Goal: Transaction & Acquisition: Purchase product/service

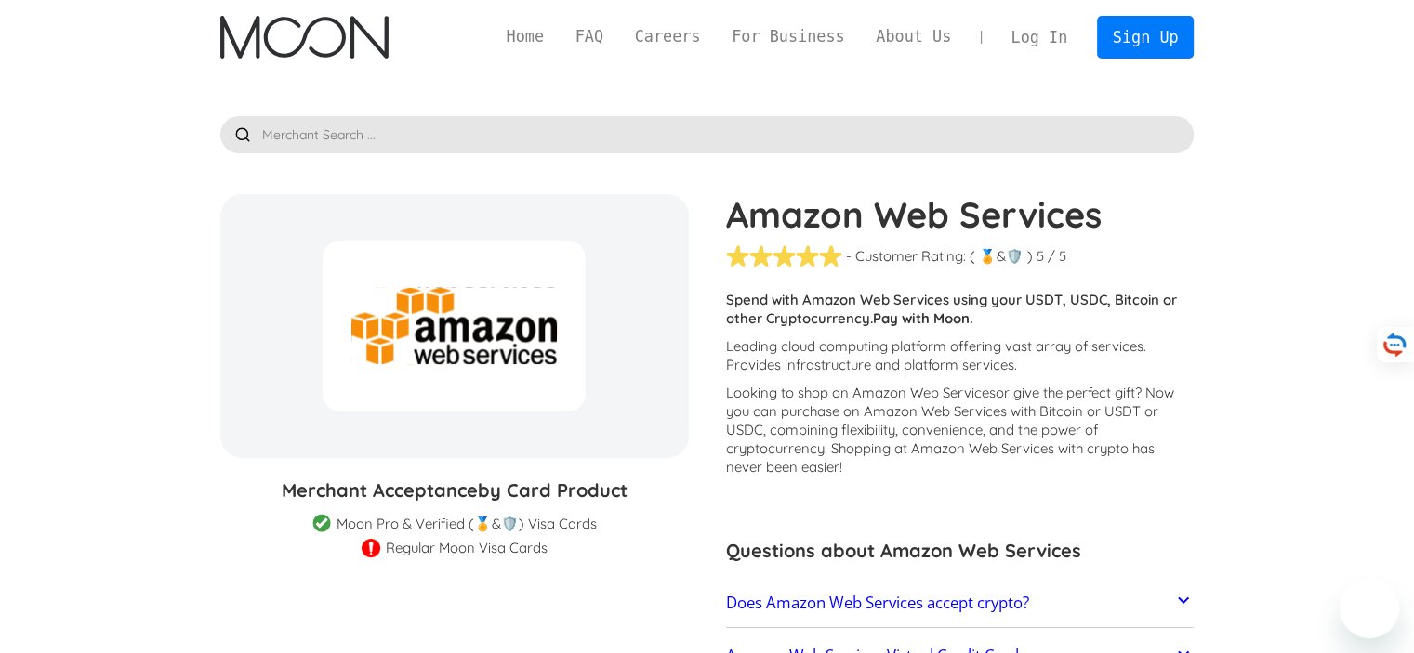
click at [884, 225] on h1 "Amazon Web Services" at bounding box center [960, 214] width 468 height 41
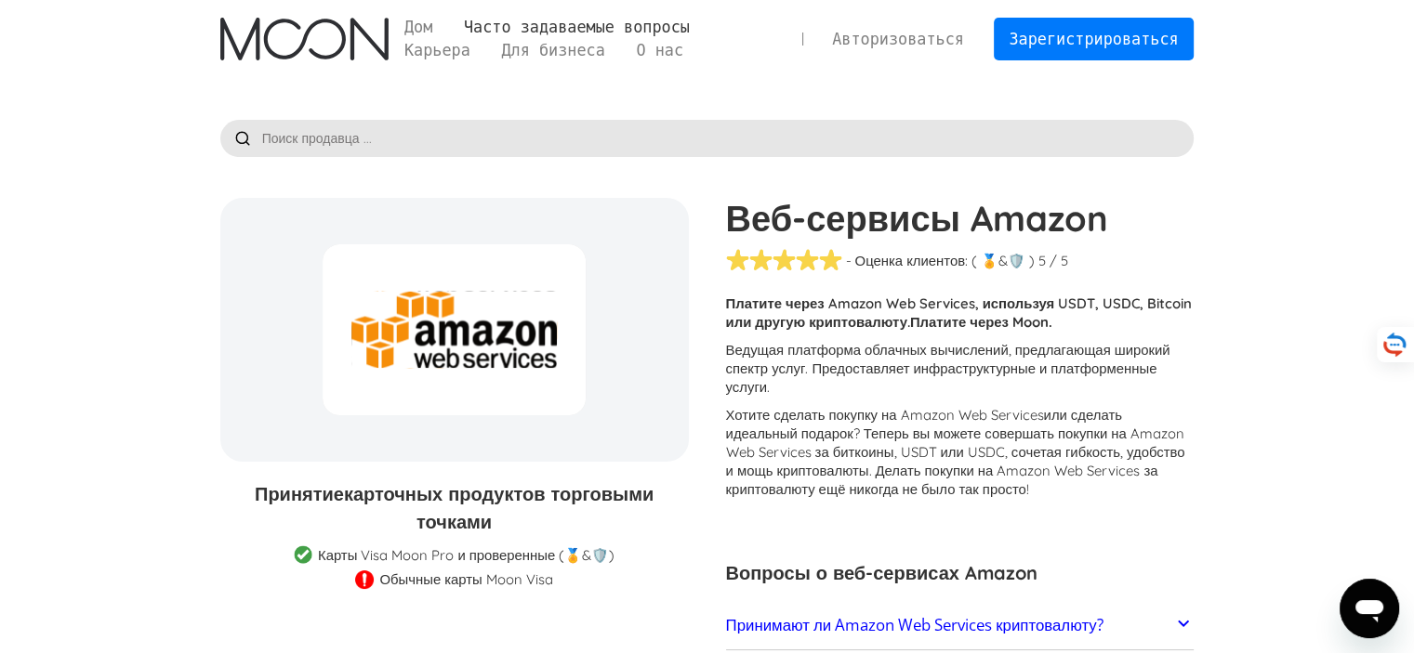
click at [494, 20] on font "Часто задаваемые вопросы" at bounding box center [577, 27] width 226 height 19
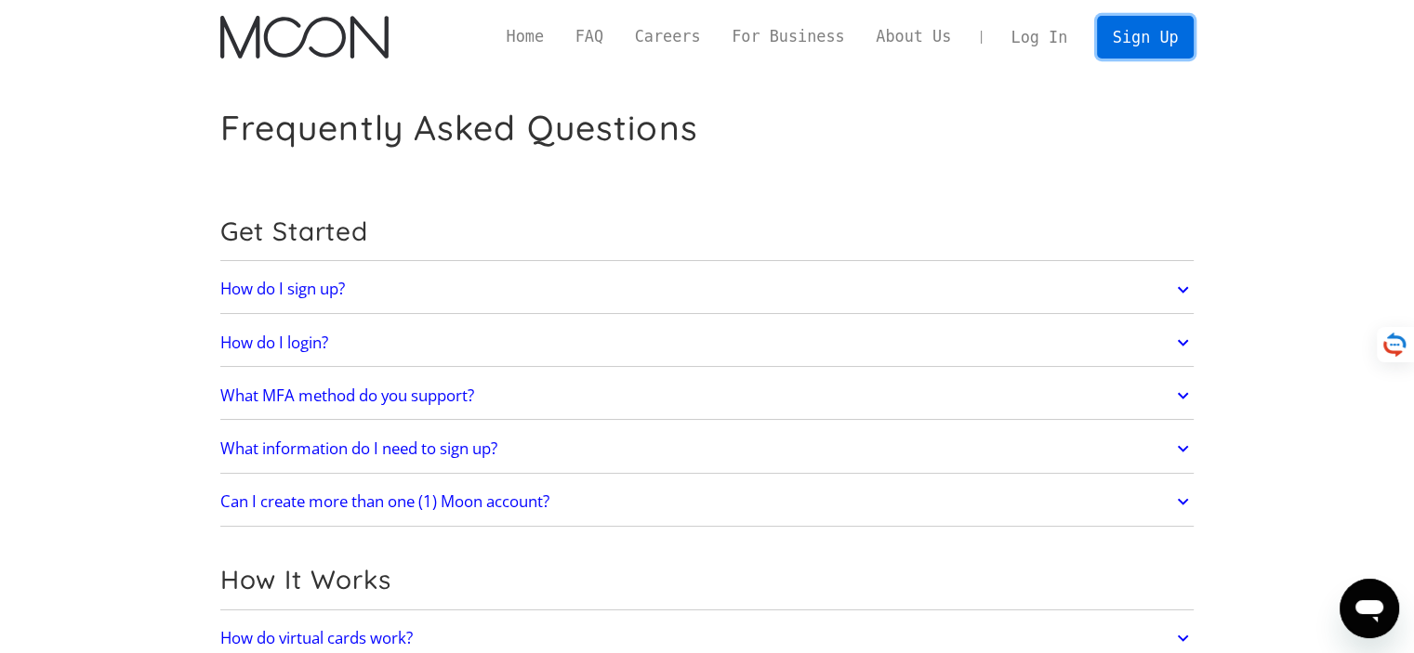
click at [1155, 38] on link "Sign Up" at bounding box center [1145, 37] width 97 height 42
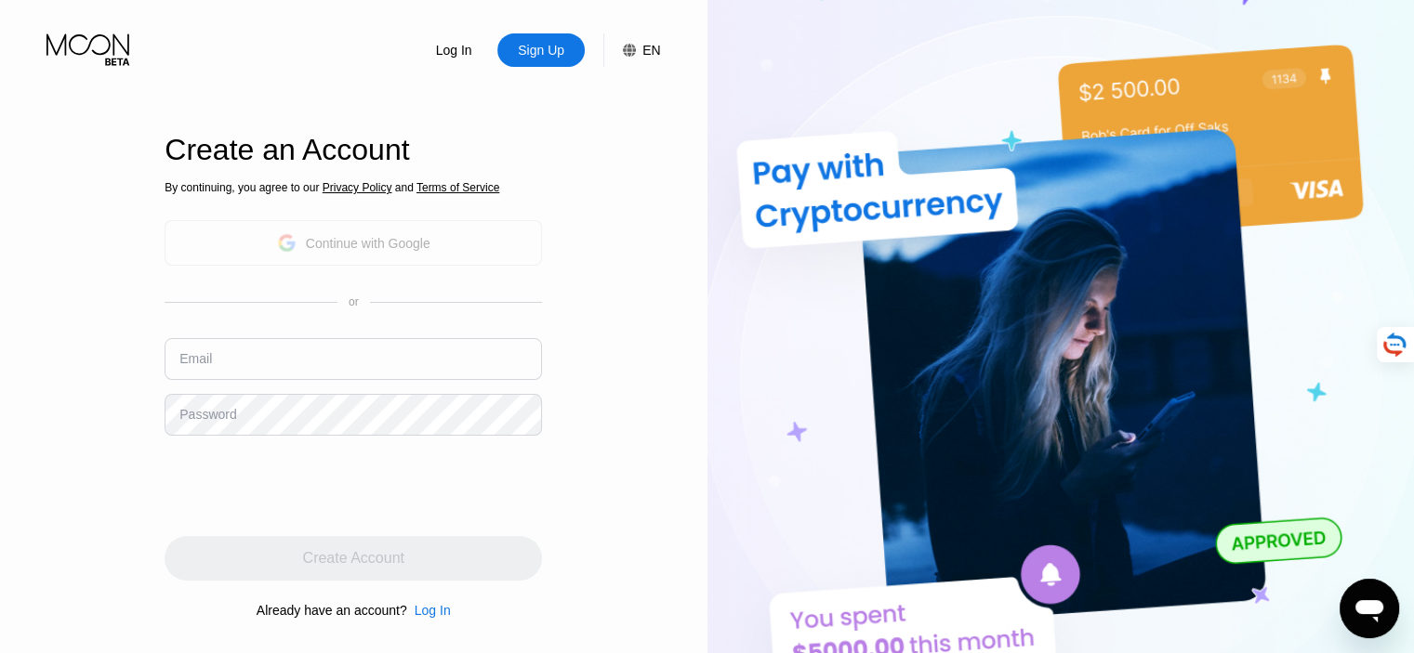
click at [346, 251] on div "Continue with Google" at bounding box center [368, 243] width 125 height 15
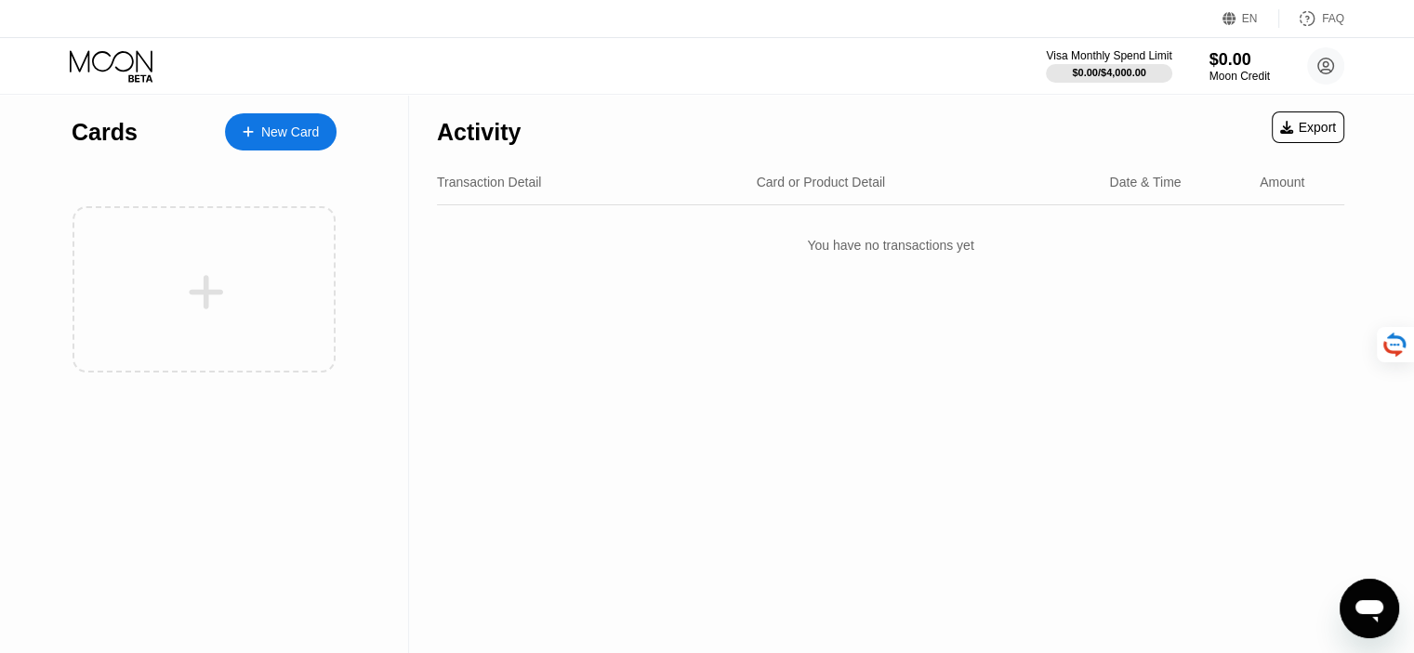
click at [275, 141] on div "New Card" at bounding box center [281, 131] width 112 height 37
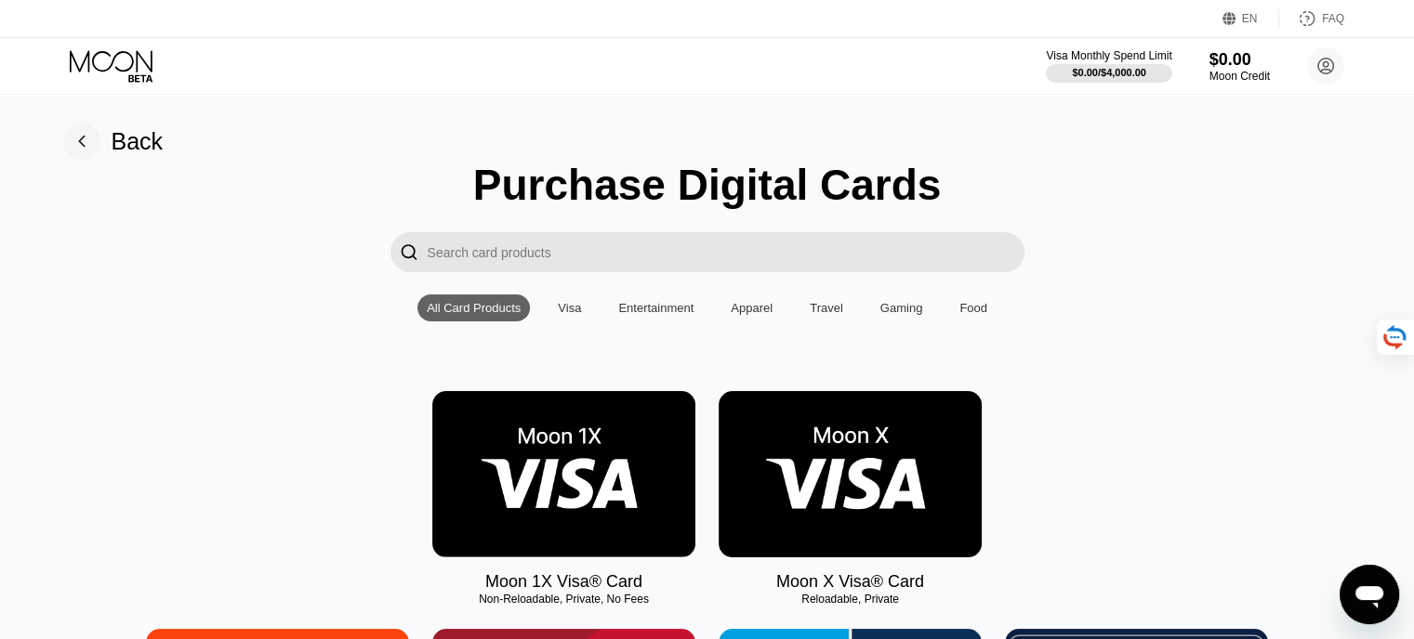
click at [795, 272] on input "Search card products" at bounding box center [725, 252] width 597 height 40
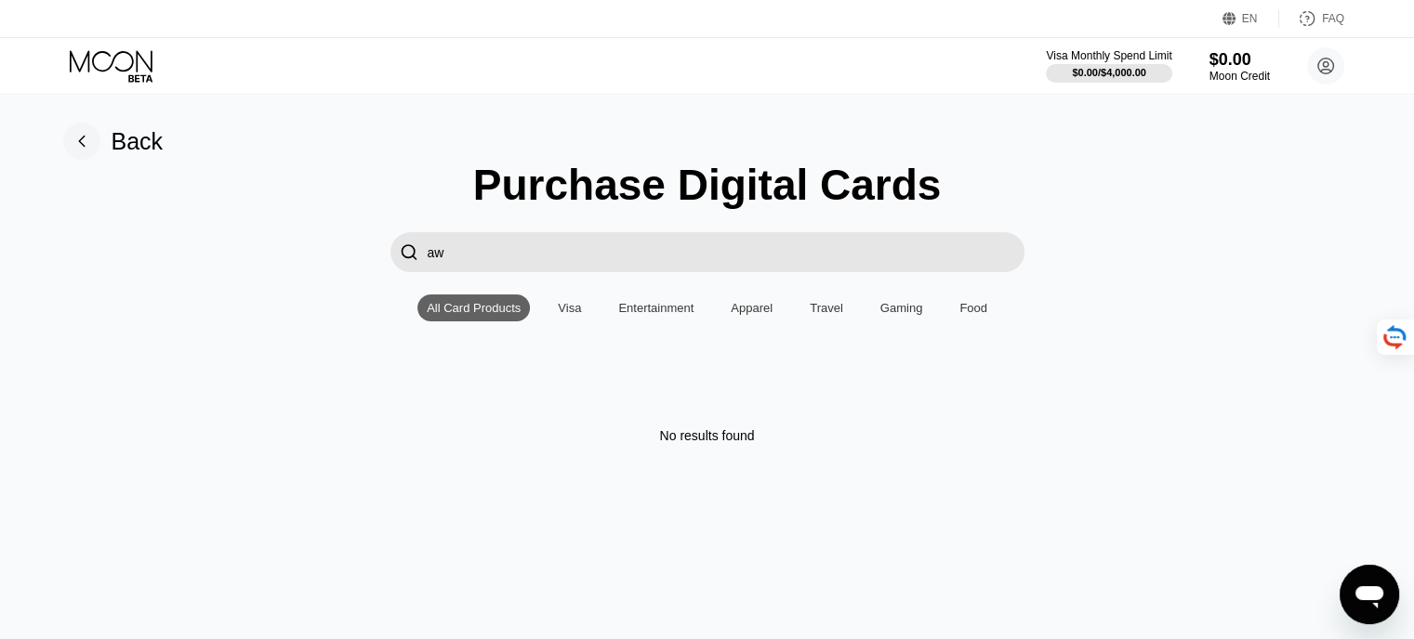
type input "a"
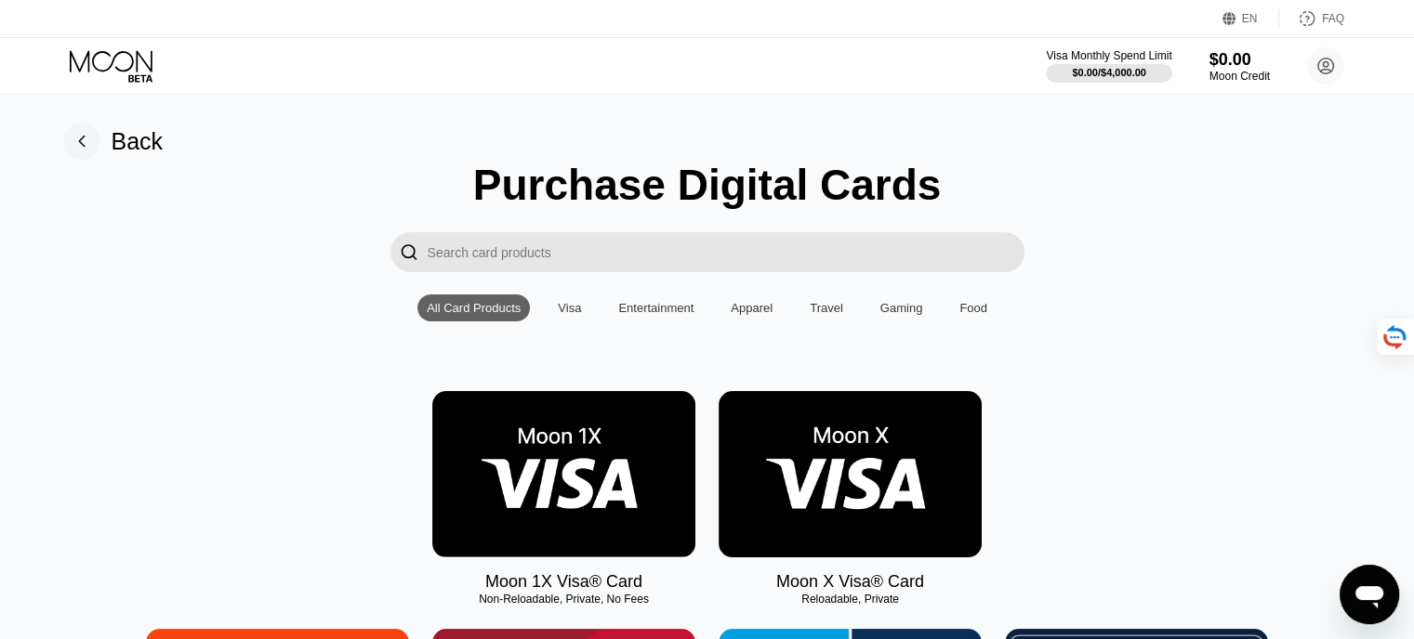
click at [581, 315] on div "Visa" at bounding box center [569, 308] width 42 height 27
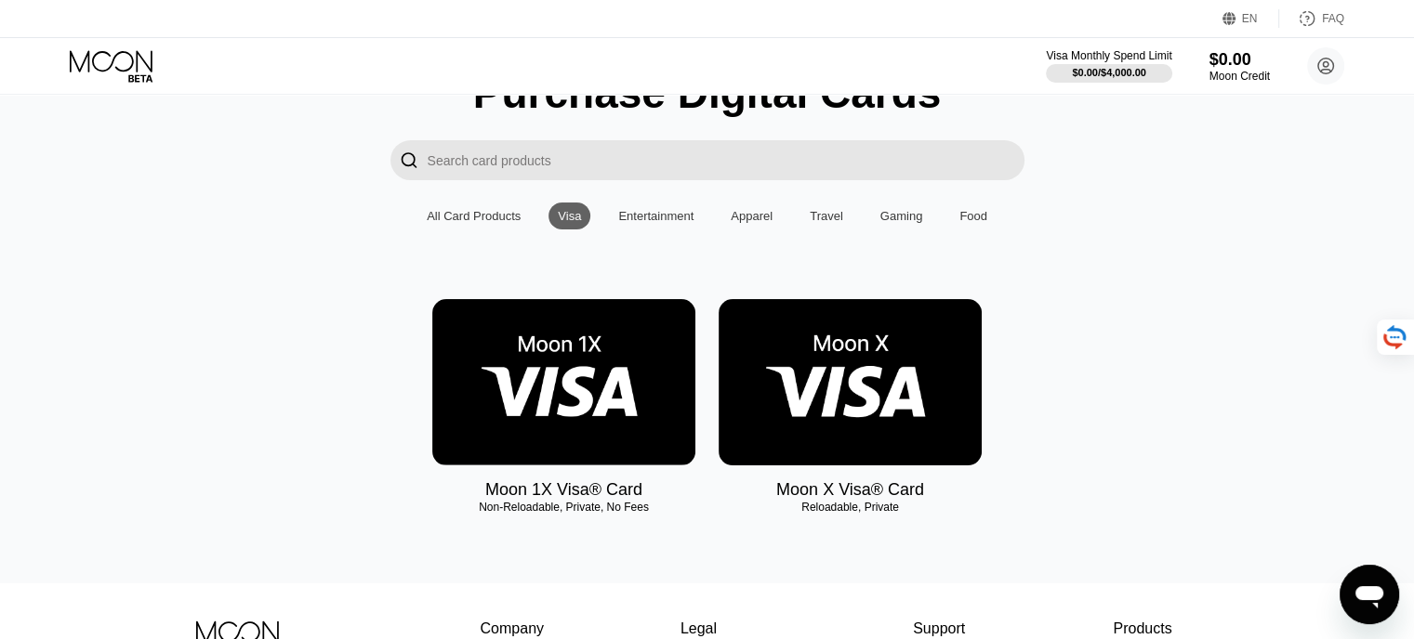
scroll to position [82, 0]
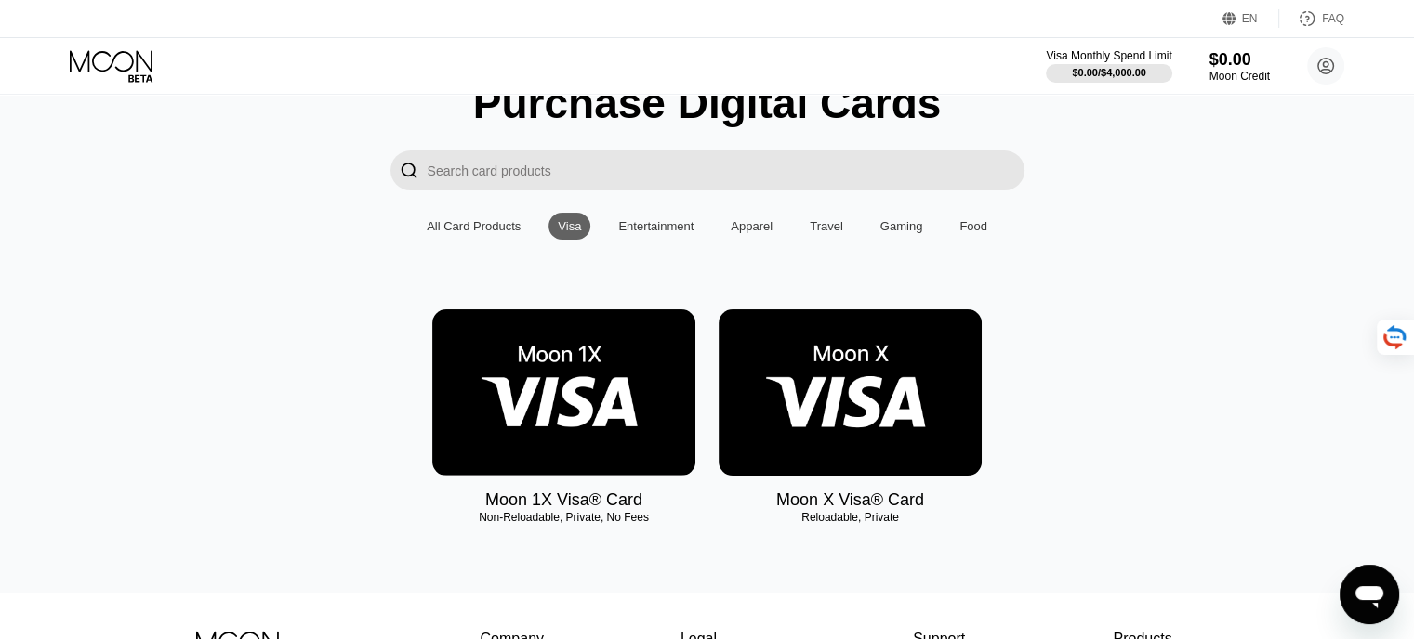
click at [1383, 238] on div "Purchase Digital Cards  All Card Products Visa Entertainment Apparel Travel Ga…" at bounding box center [707, 312] width 1372 height 469
click at [888, 371] on img at bounding box center [849, 392] width 263 height 166
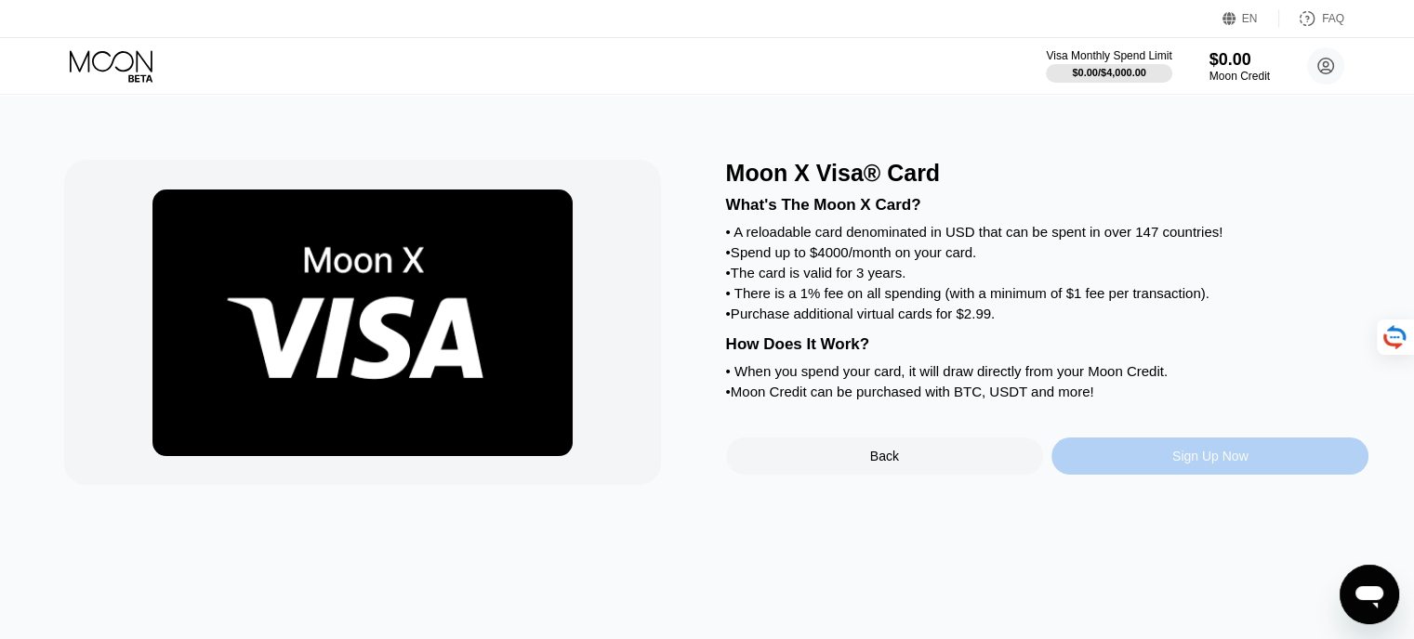
click at [1158, 475] on div "Sign Up Now" at bounding box center [1209, 456] width 317 height 37
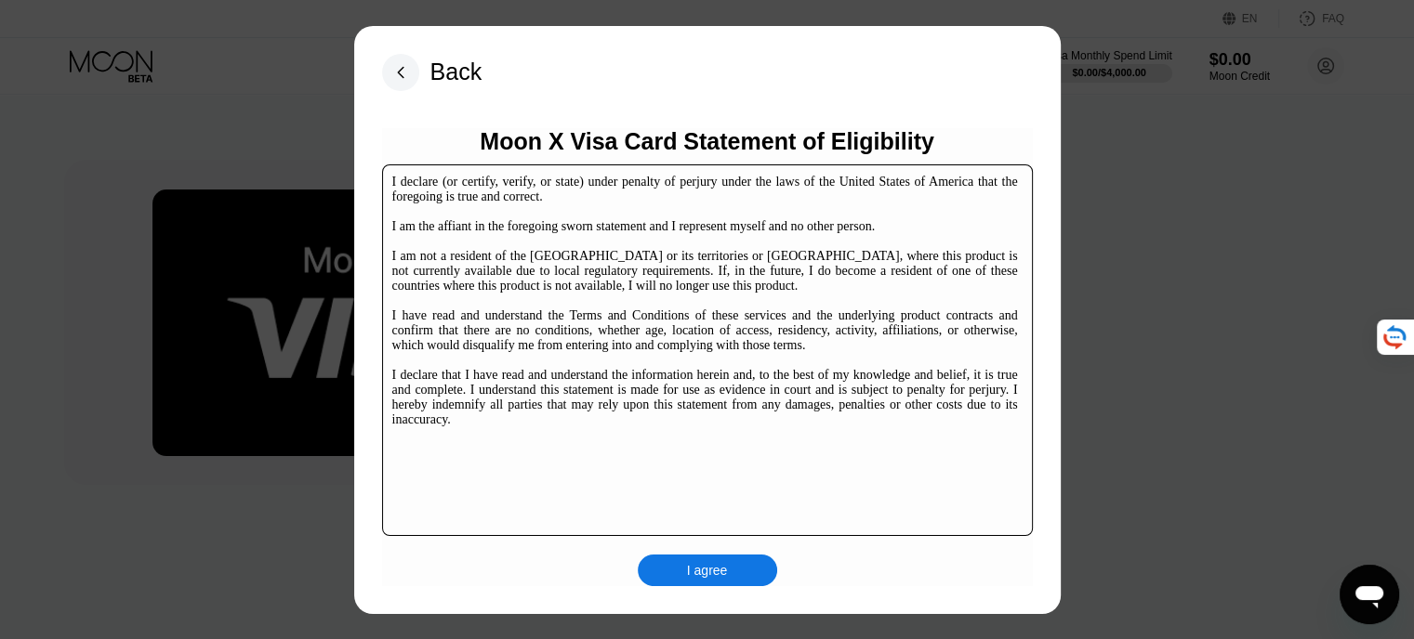
click at [723, 566] on div "I agree" at bounding box center [707, 570] width 41 height 17
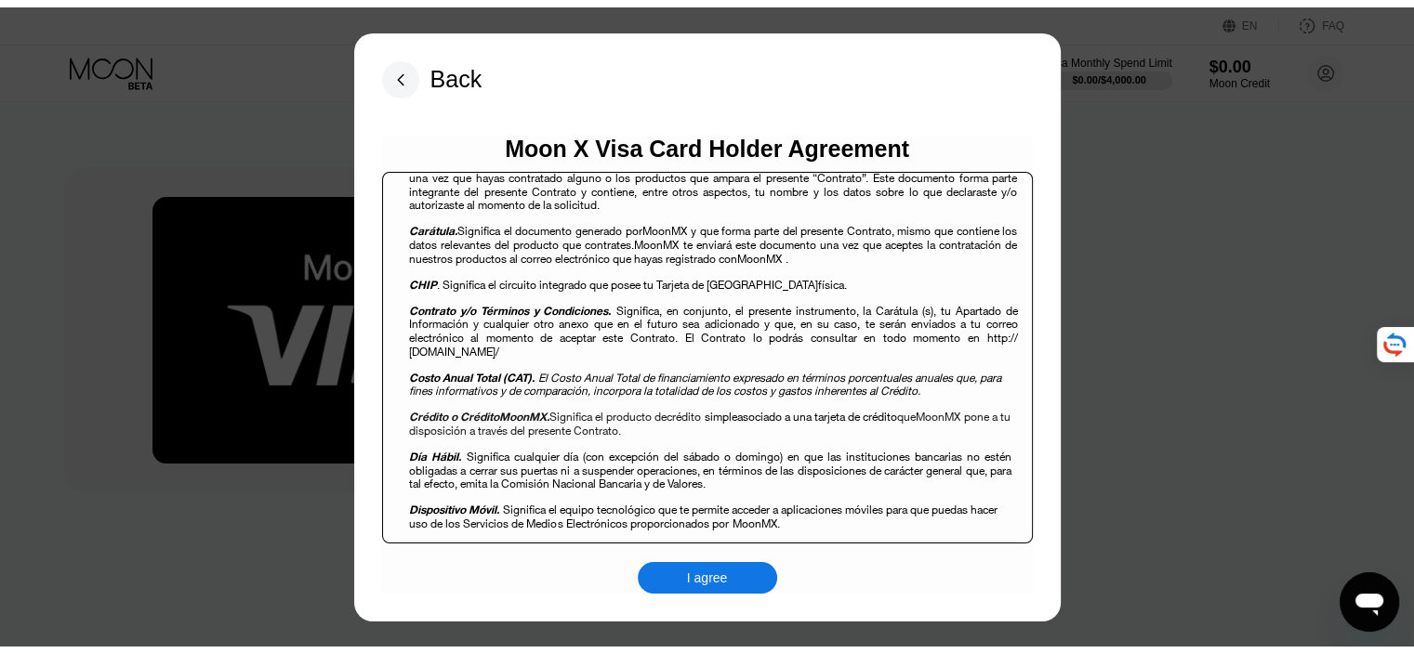
scroll to position [619, 0]
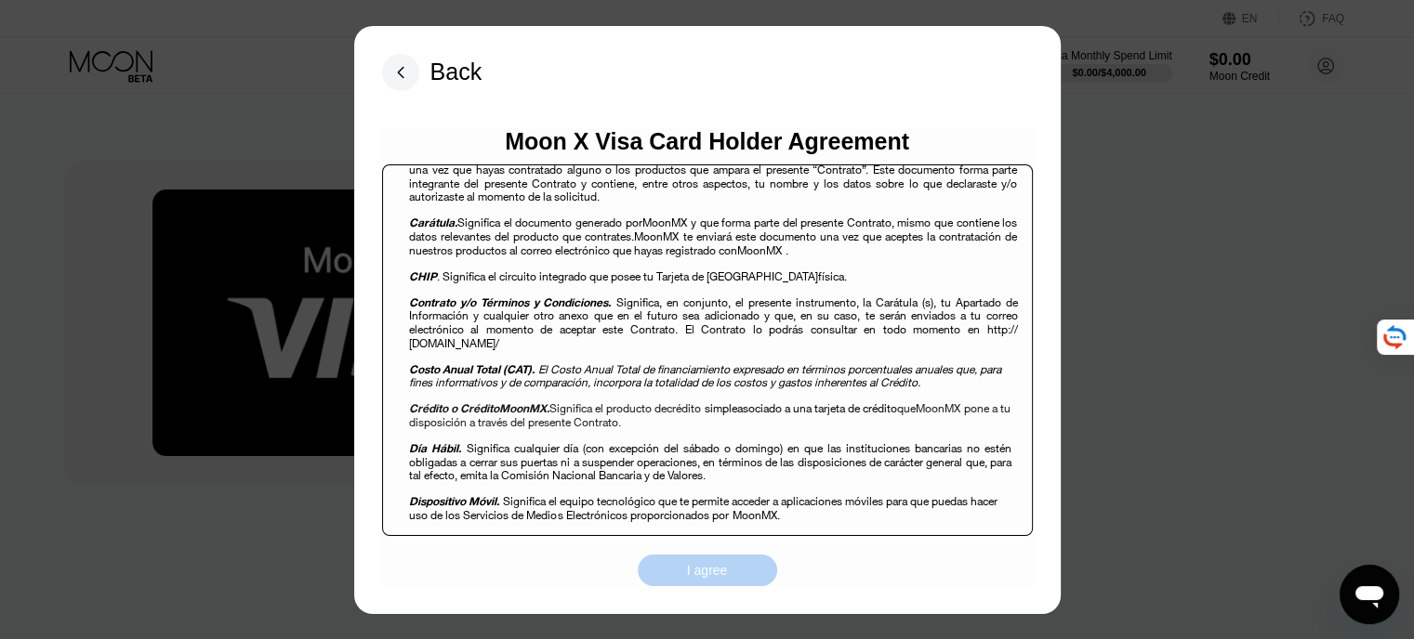
click at [721, 576] on div "I agree" at bounding box center [707, 570] width 41 height 17
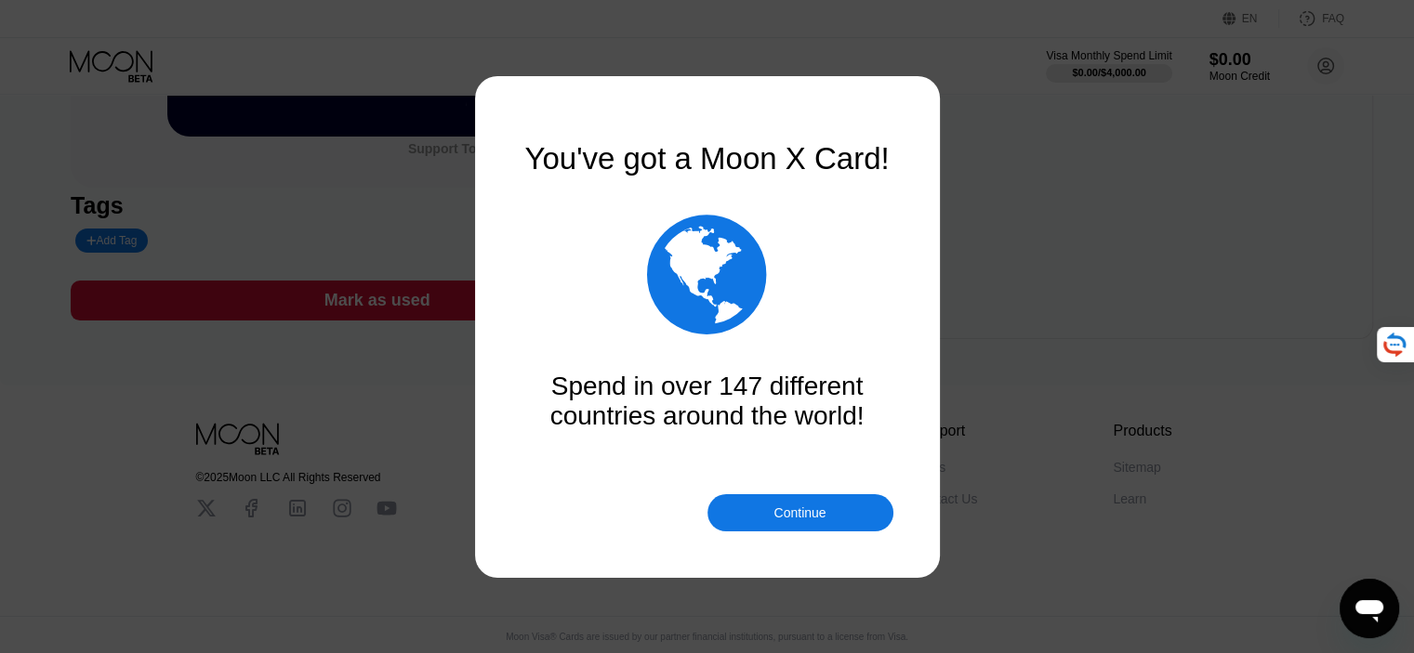
scroll to position [309, 0]
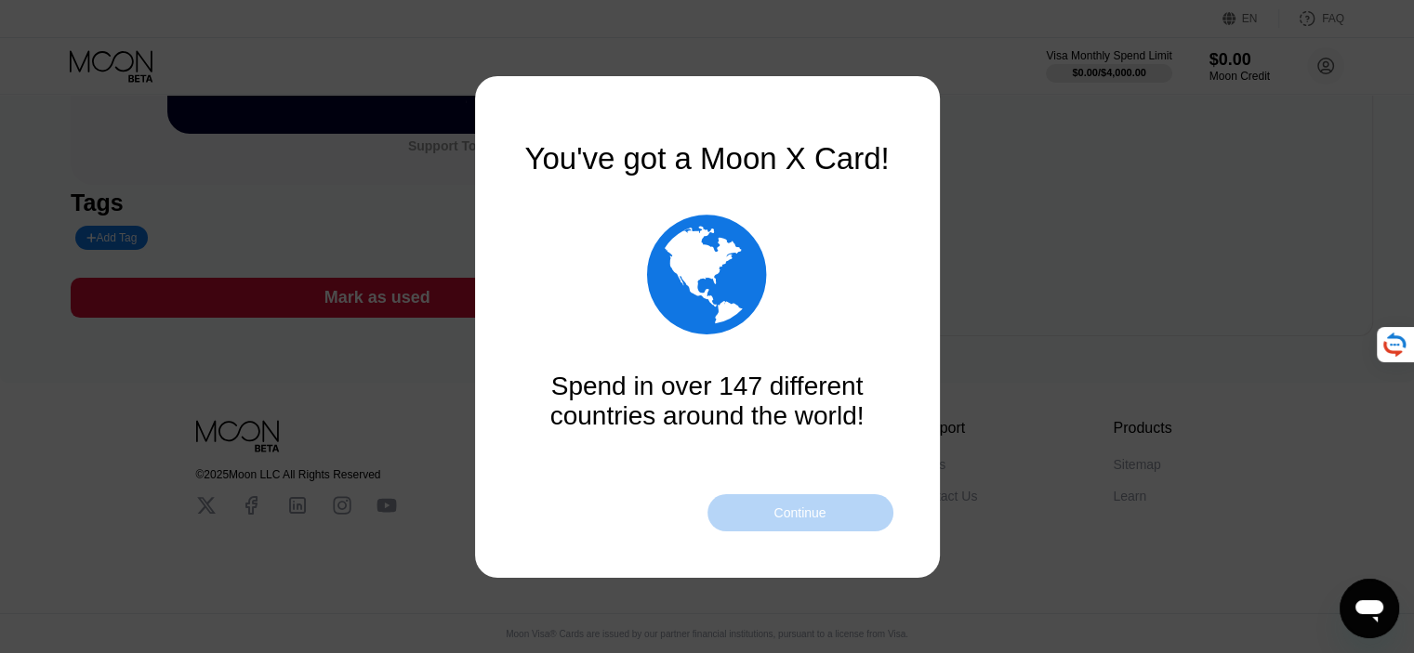
click at [818, 520] on div "Continue" at bounding box center [799, 513] width 52 height 15
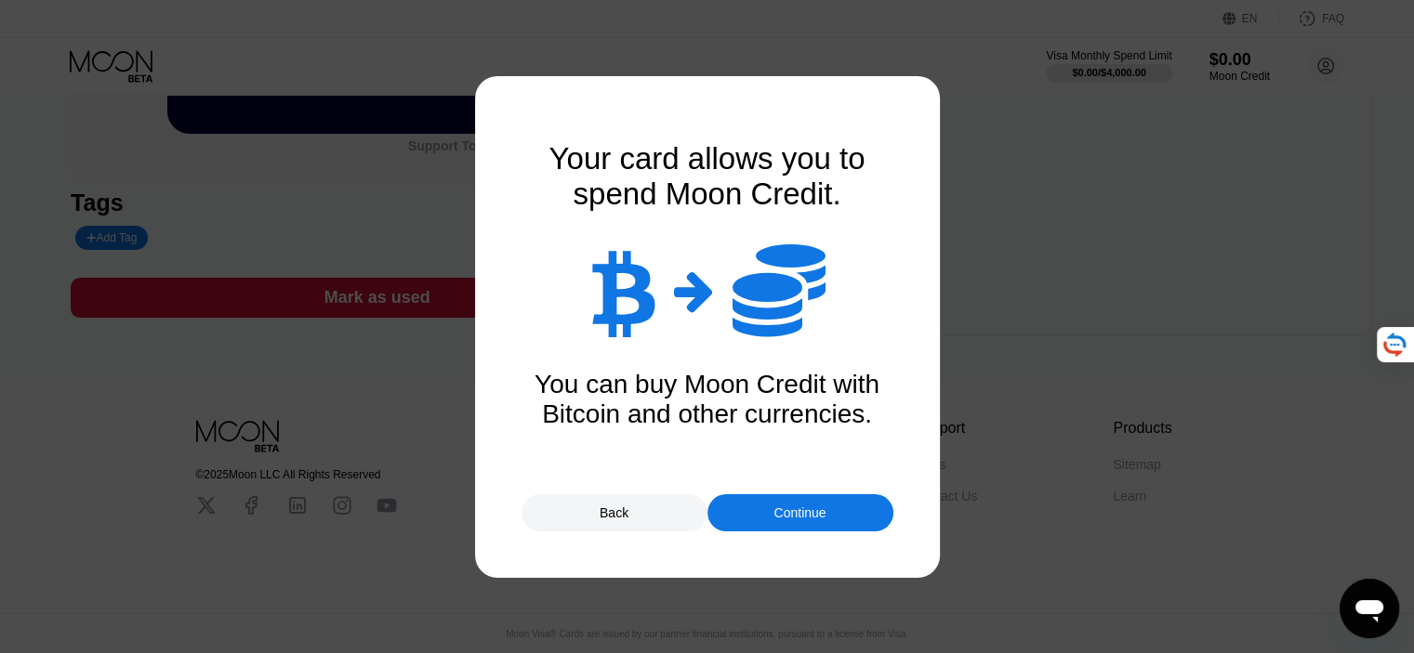
click at [768, 508] on div "Continue" at bounding box center [800, 512] width 186 height 37
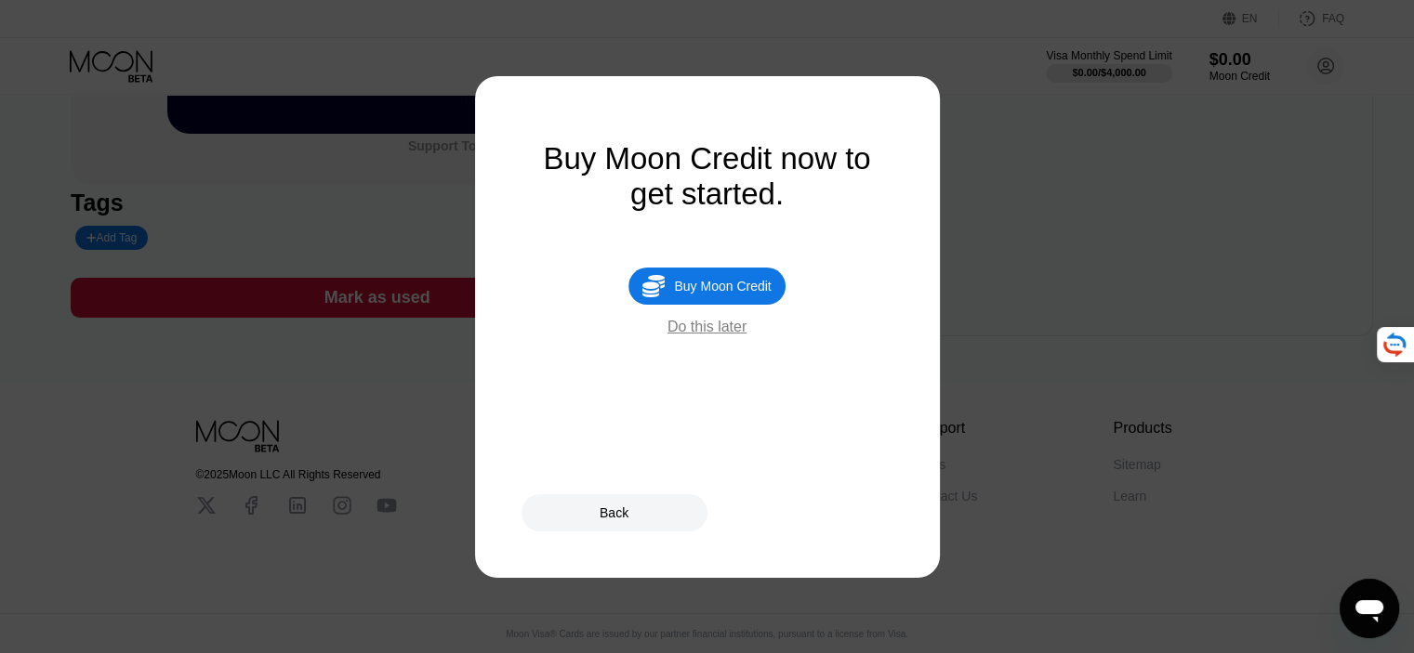
click at [726, 335] on div "Do this later" at bounding box center [706, 327] width 79 height 17
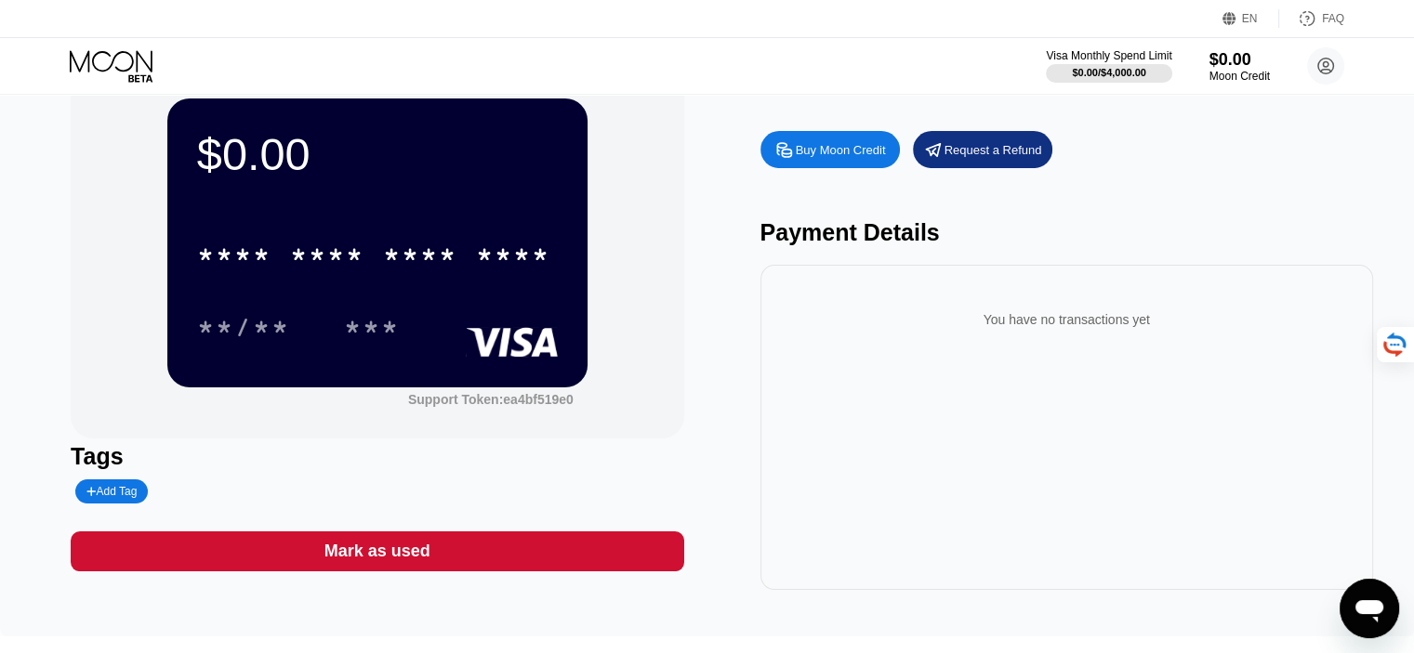
scroll to position [0, 0]
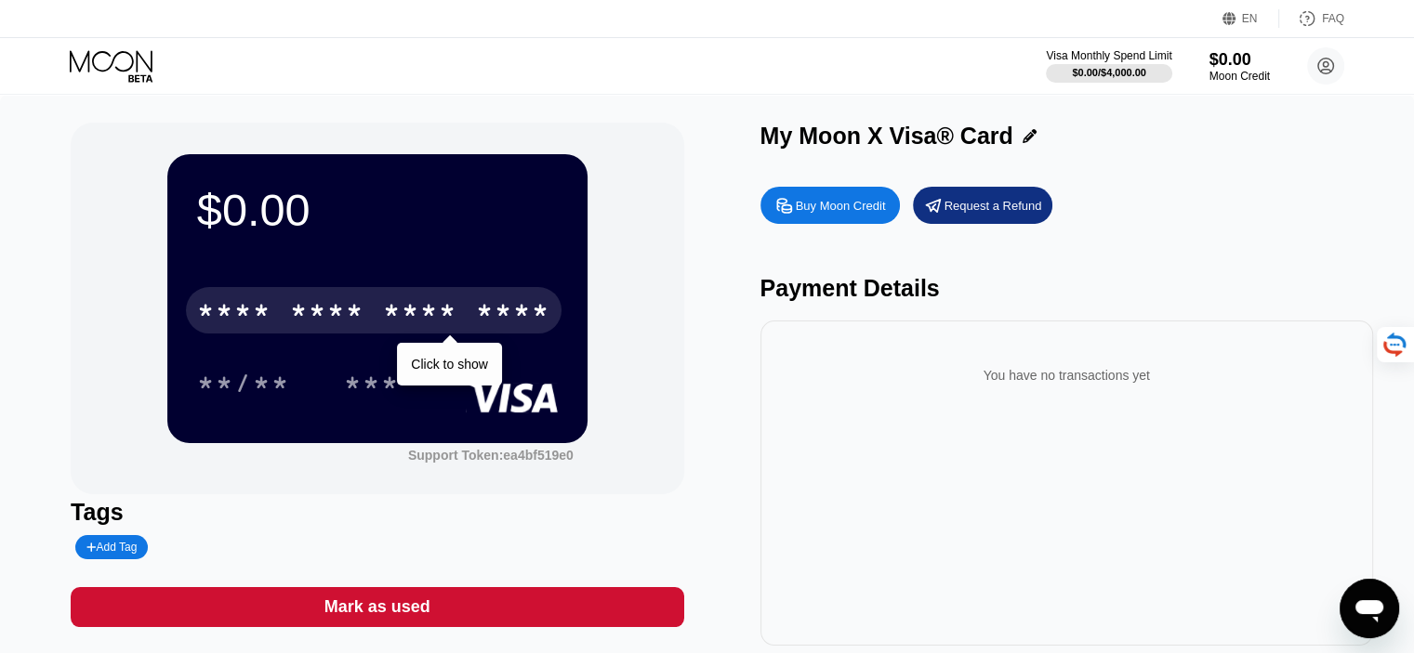
click at [343, 321] on div "* * * *" at bounding box center [327, 313] width 74 height 30
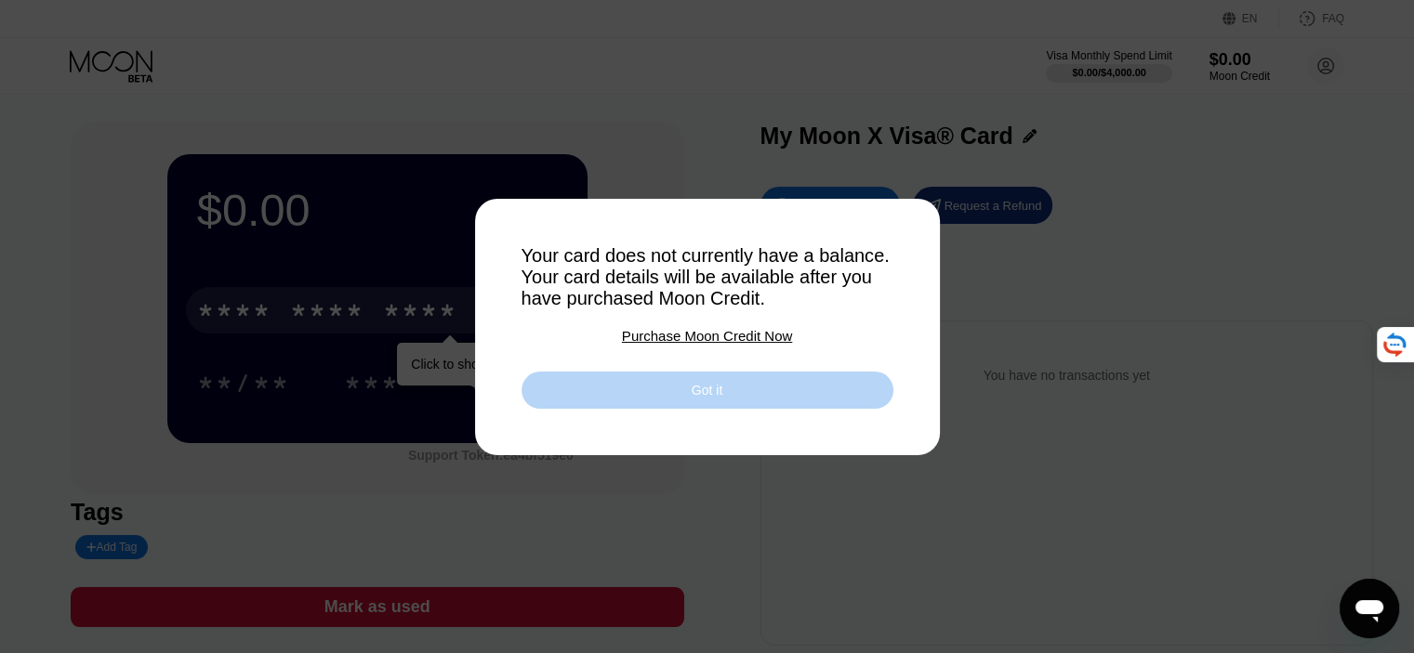
click at [676, 408] on div "Got it" at bounding box center [707, 390] width 372 height 37
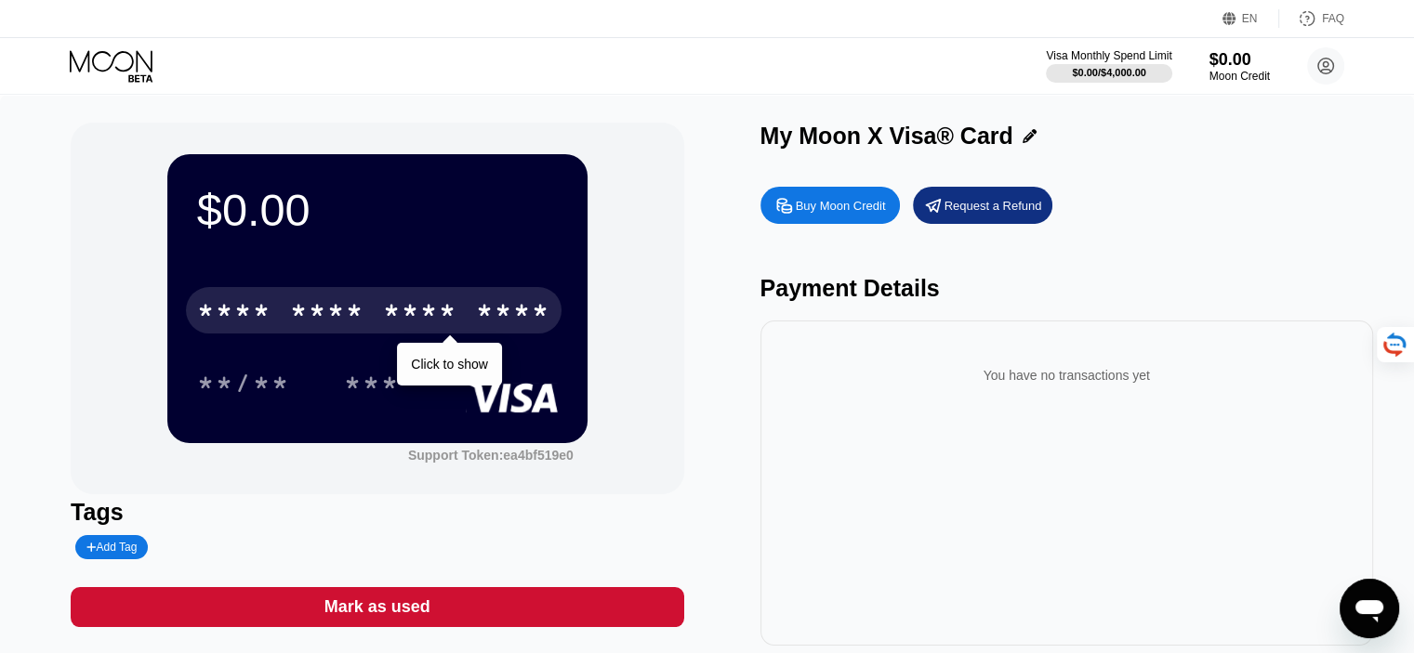
click at [791, 150] on div "My Moon X Visa® Card" at bounding box center [886, 136] width 253 height 27
click at [842, 212] on div "Buy Moon Credit" at bounding box center [841, 206] width 90 height 16
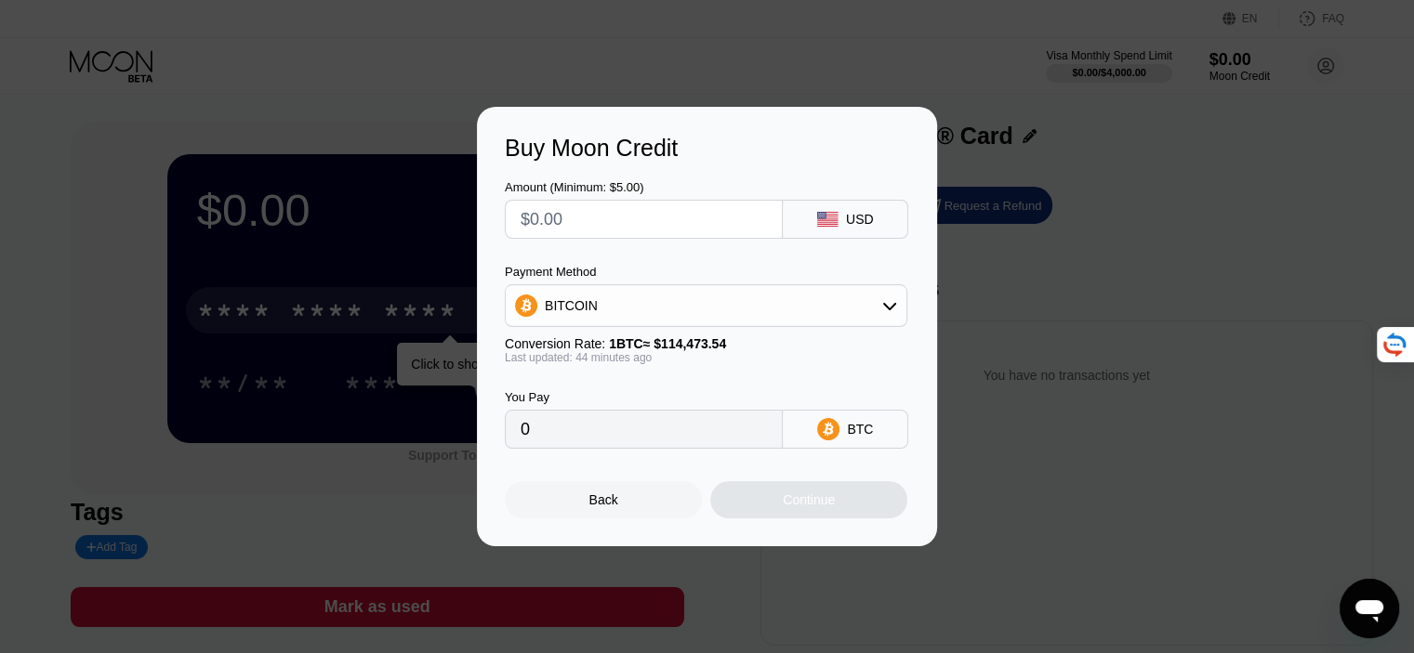
click at [677, 223] on input "text" at bounding box center [643, 219] width 246 height 37
type input "$5"
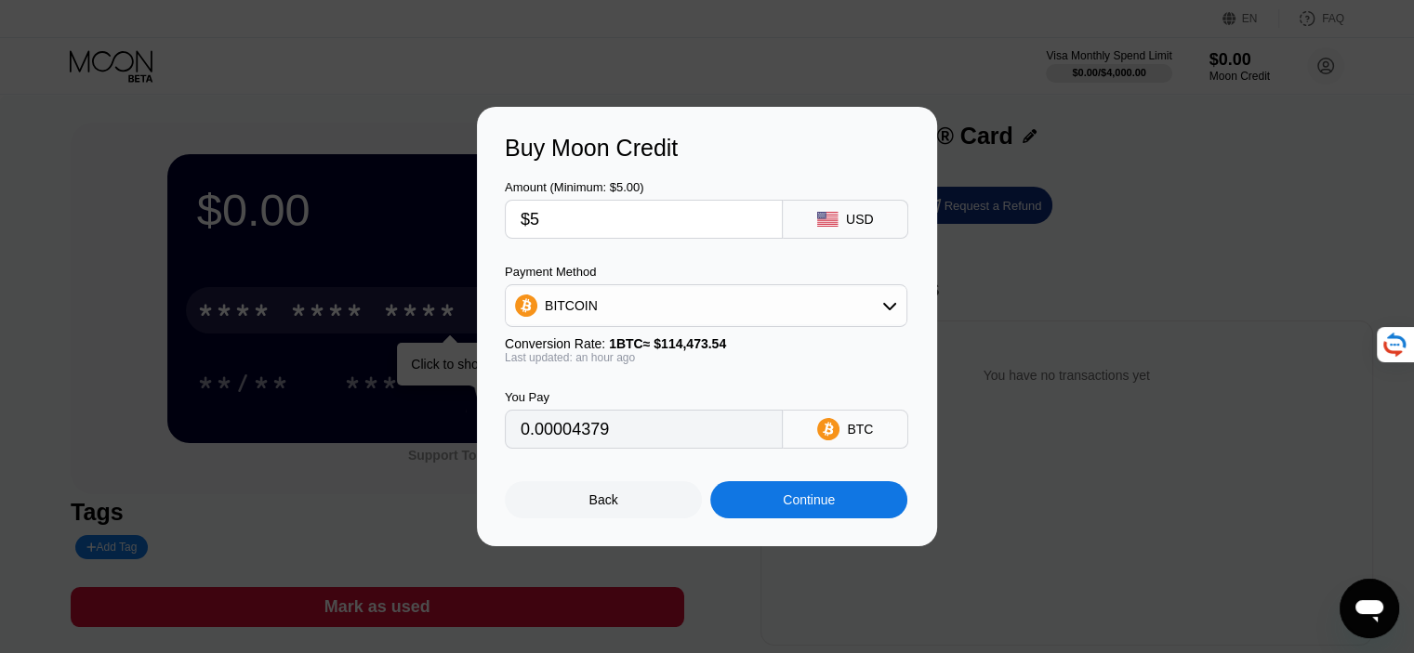
type input "0.00004379"
type input "$5"
click at [621, 314] on div "BITCOIN" at bounding box center [706, 305] width 401 height 37
click at [612, 391] on span "USDT on TRON" at bounding box center [596, 397] width 94 height 15
type input "5.05"
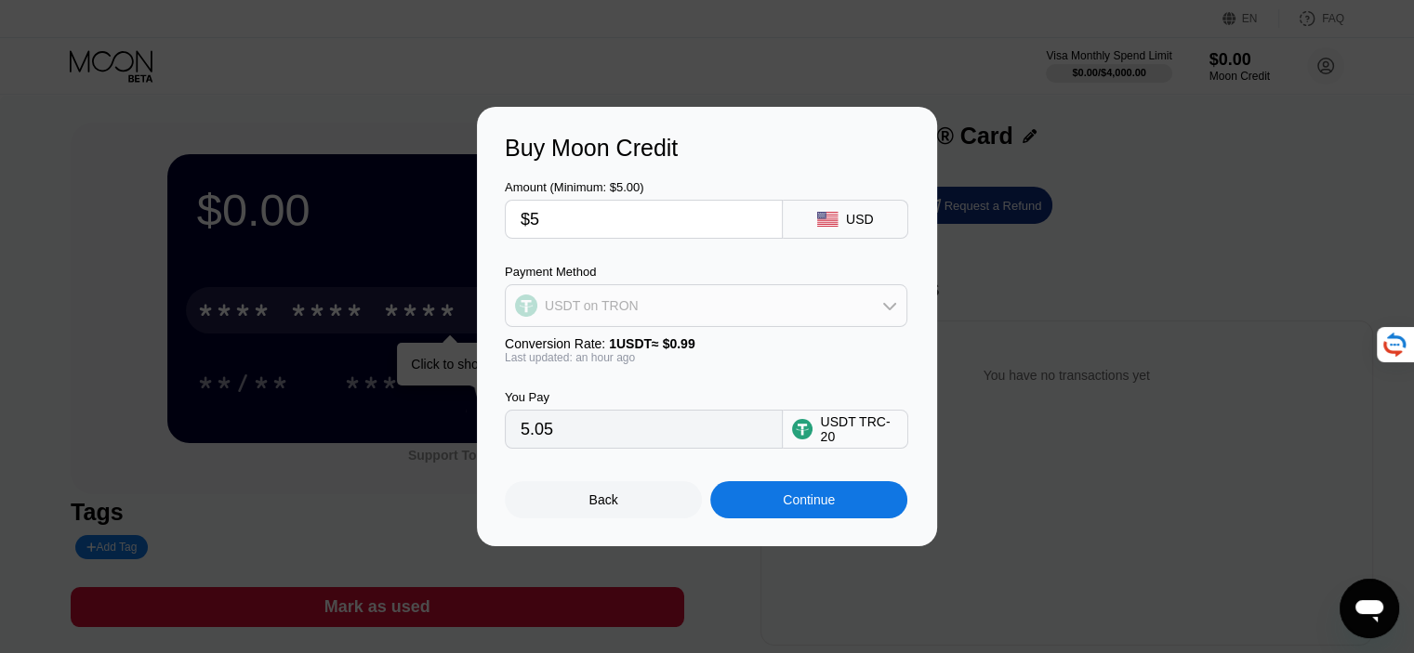
click at [789, 293] on div "USDT on TRON" at bounding box center [706, 305] width 401 height 37
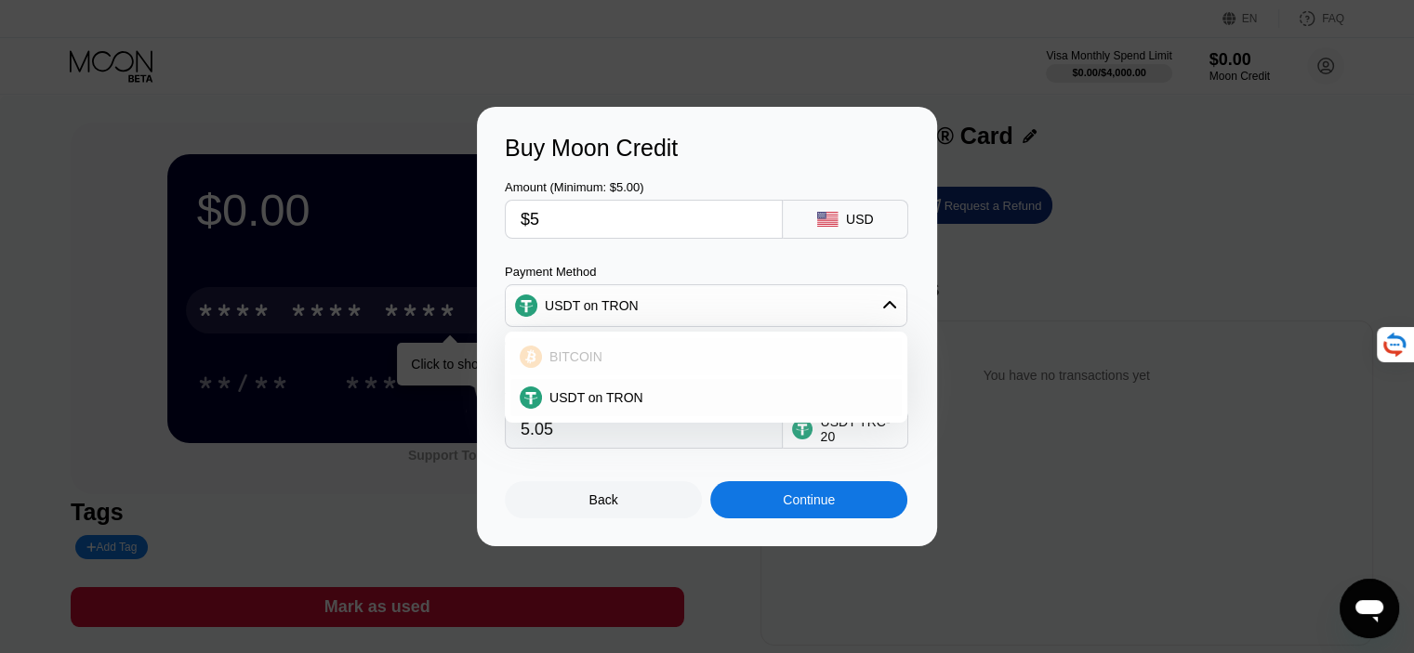
click at [684, 356] on div "BITCOIN" at bounding box center [717, 356] width 350 height 15
type input "0.00004379"
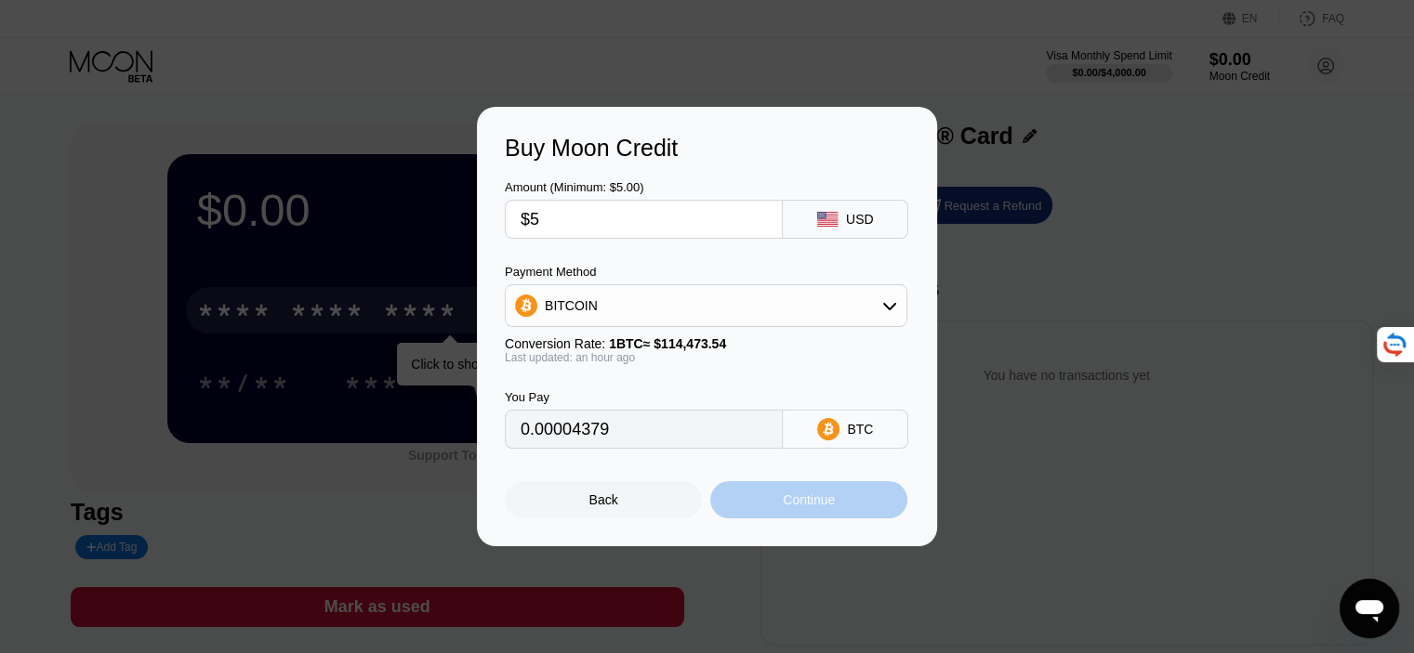
click at [785, 507] on div "Continue" at bounding box center [809, 500] width 52 height 15
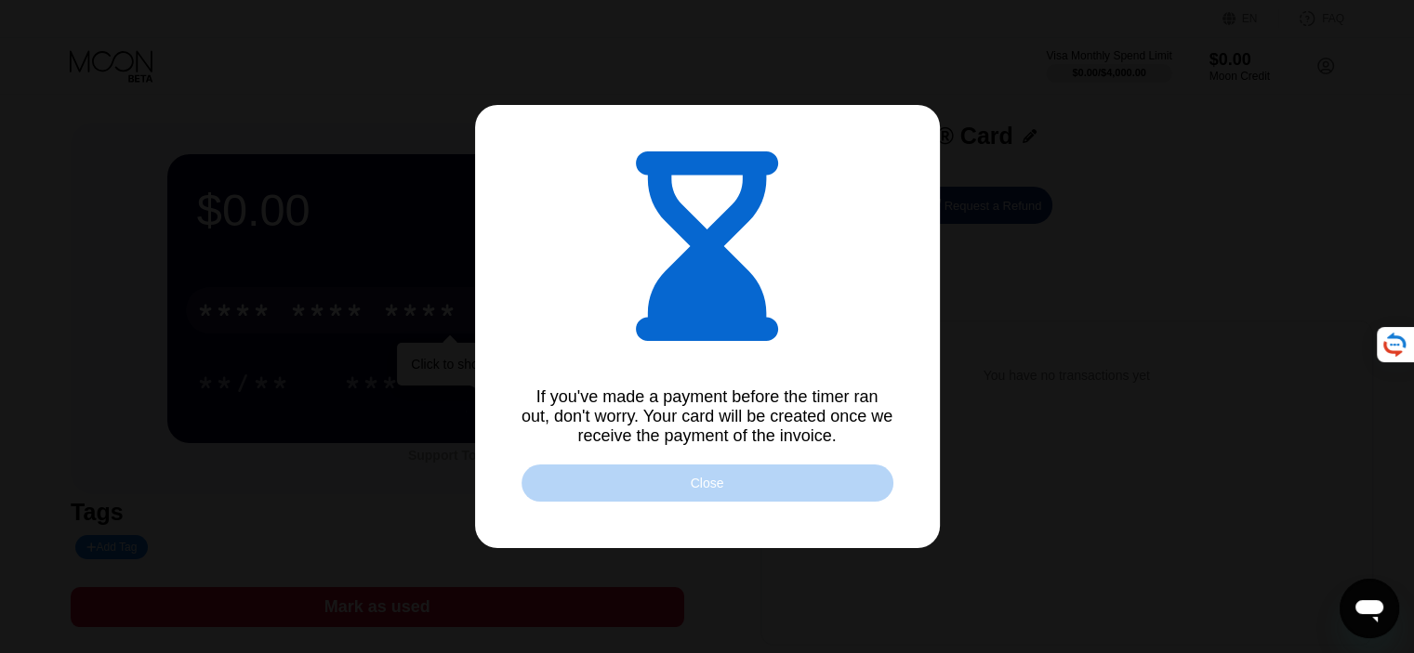
click at [807, 481] on div "Close" at bounding box center [707, 483] width 372 height 37
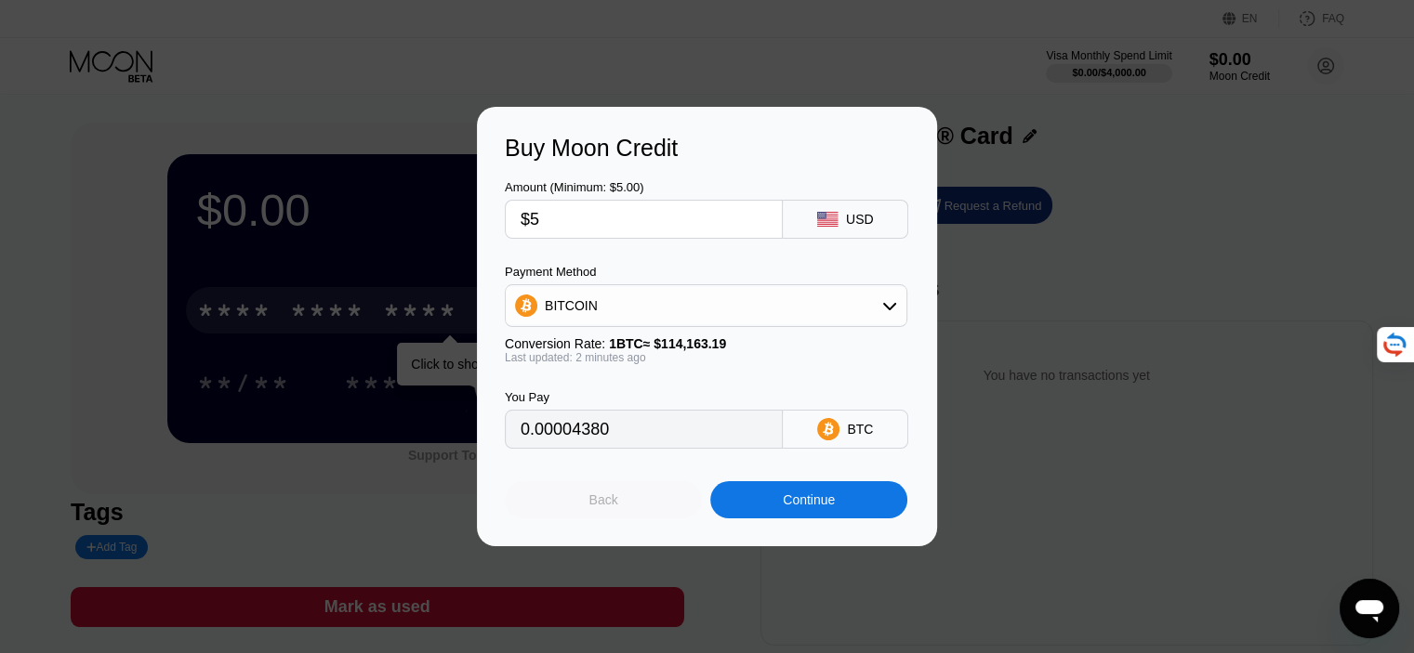
click at [615, 502] on div "Back" at bounding box center [603, 500] width 29 height 15
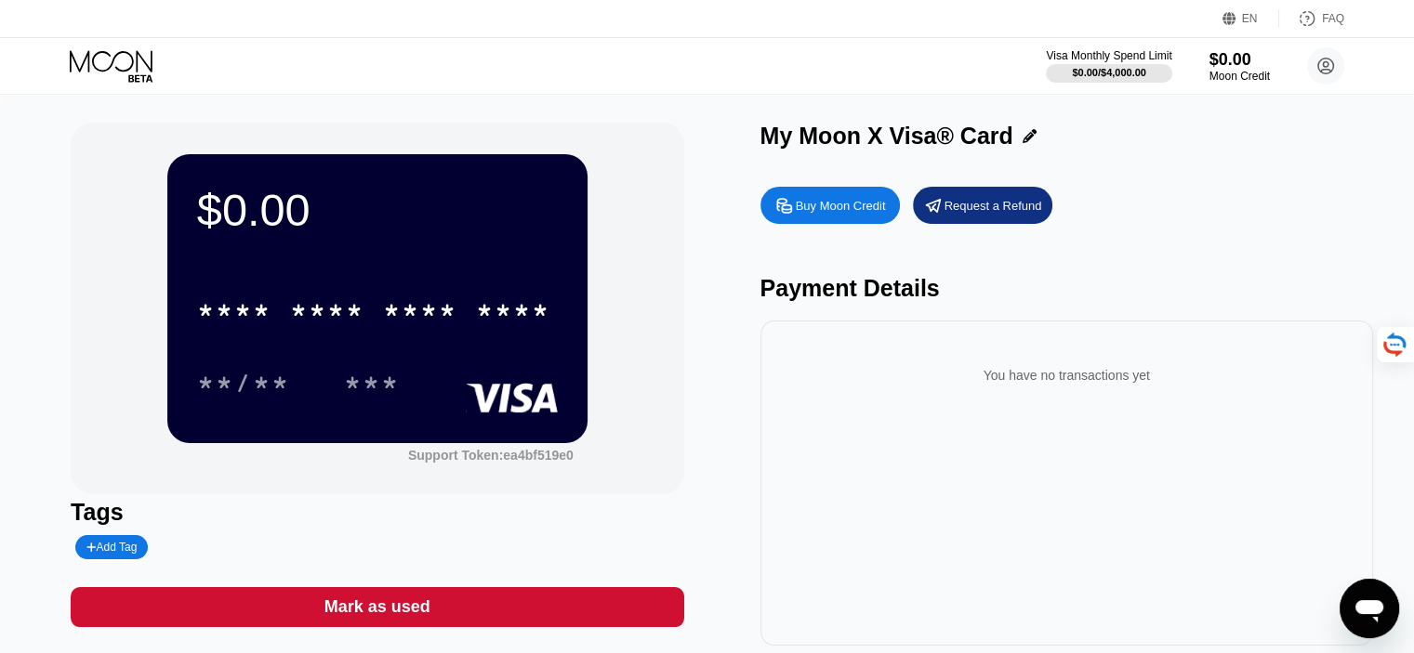
click at [819, 210] on div "Buy Moon Credit" at bounding box center [841, 206] width 90 height 16
